Goal: Transaction & Acquisition: Purchase product/service

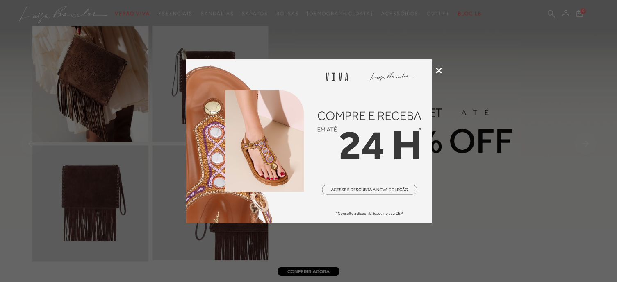
click at [443, 75] on div at bounding box center [308, 141] width 617 height 282
click at [441, 74] on div at bounding box center [308, 141] width 617 height 282
click at [435, 70] on div at bounding box center [308, 141] width 617 height 282
click at [442, 71] on div at bounding box center [308, 141] width 617 height 282
click at [439, 73] on icon at bounding box center [439, 71] width 6 height 6
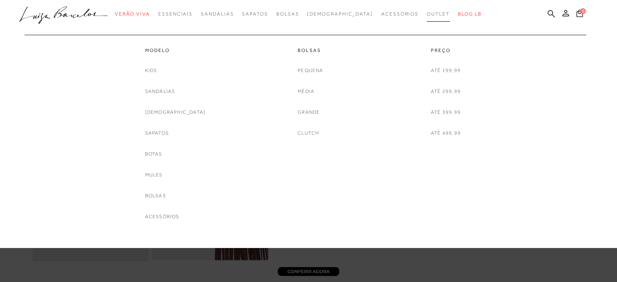
click at [427, 17] on link "Outlet" at bounding box center [438, 14] width 23 height 15
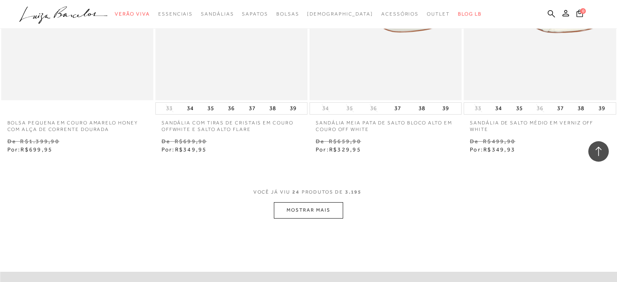
scroll to position [1677, 0]
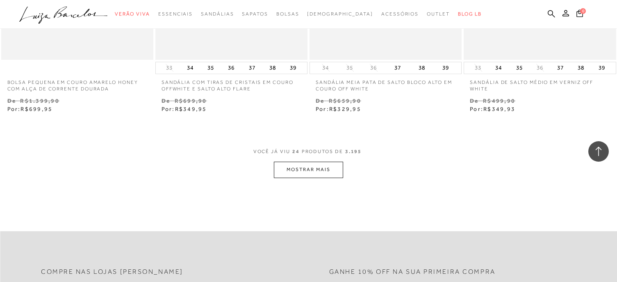
click at [312, 175] on button "MOSTRAR MAIS" at bounding box center [308, 170] width 69 height 16
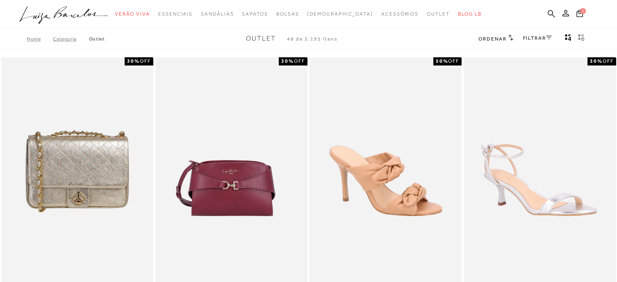
scroll to position [0, 0]
click at [541, 36] on link "FILTRAR" at bounding box center [537, 38] width 29 height 6
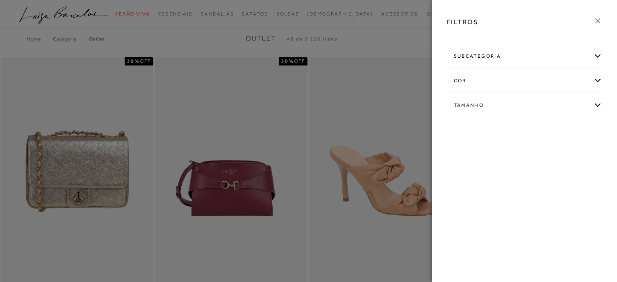
click at [491, 74] on div "cor" at bounding box center [524, 81] width 155 height 22
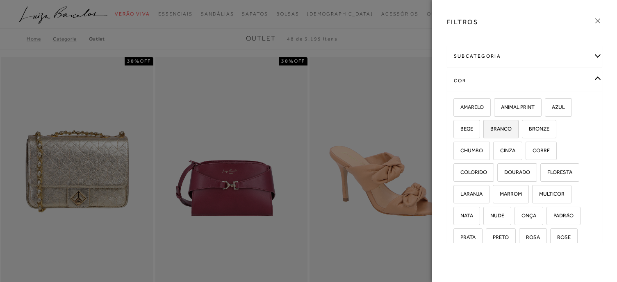
click at [503, 135] on label "BRANCO" at bounding box center [501, 129] width 34 height 18
click at [490, 134] on input "BRANCO" at bounding box center [486, 130] width 8 height 8
checkbox input "true"
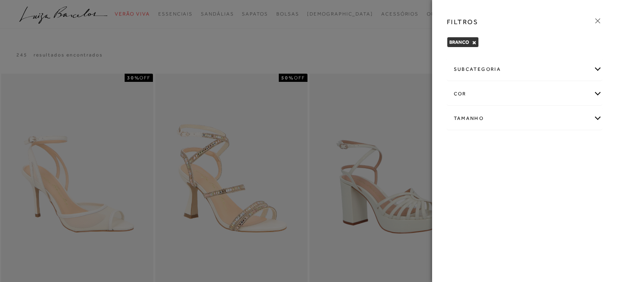
click at [596, 120] on div "Tamanho" at bounding box center [524, 119] width 155 height 22
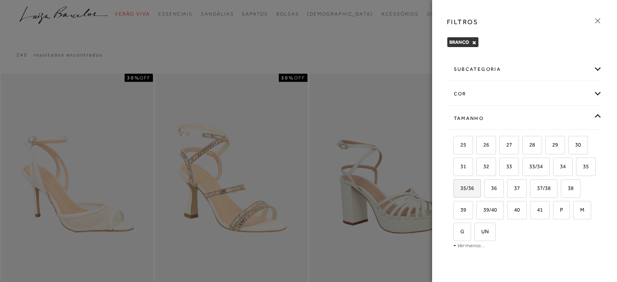
click at [474, 185] on span "35/36" at bounding box center [464, 188] width 20 height 6
click at [460, 186] on input "35/36" at bounding box center [456, 190] width 8 height 8
checkbox input "true"
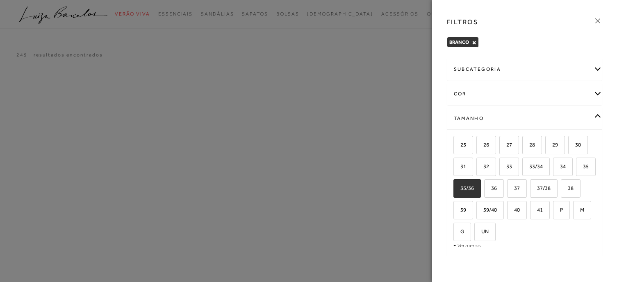
scroll to position [2, 0]
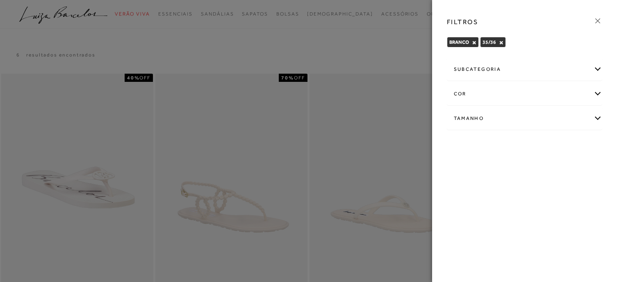
click at [600, 20] on icon at bounding box center [597, 20] width 9 height 9
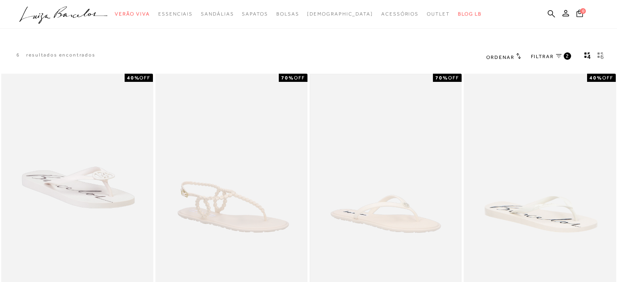
scroll to position [0, 0]
